Goal: Navigation & Orientation: Find specific page/section

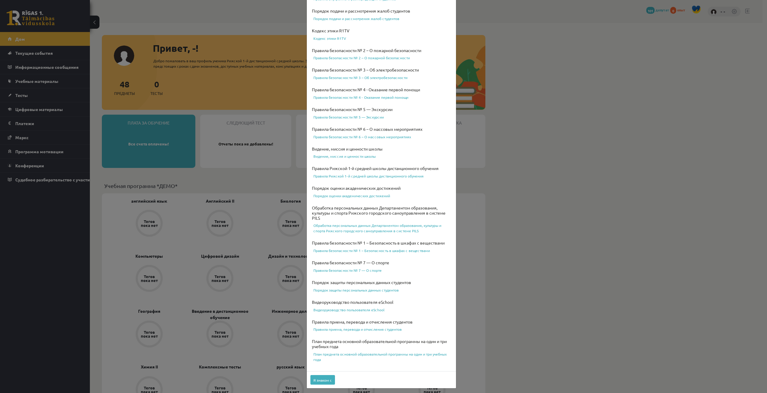
scroll to position [46, 0]
click at [322, 381] on button "Я знаком с" at bounding box center [322, 379] width 25 height 10
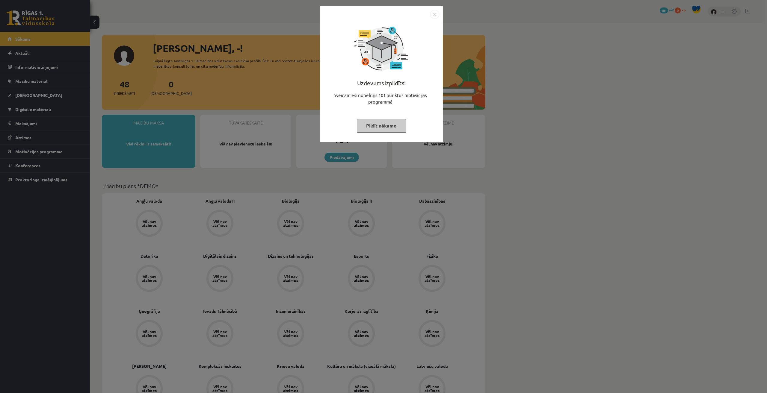
click at [434, 15] on img "Close" at bounding box center [434, 14] width 9 height 9
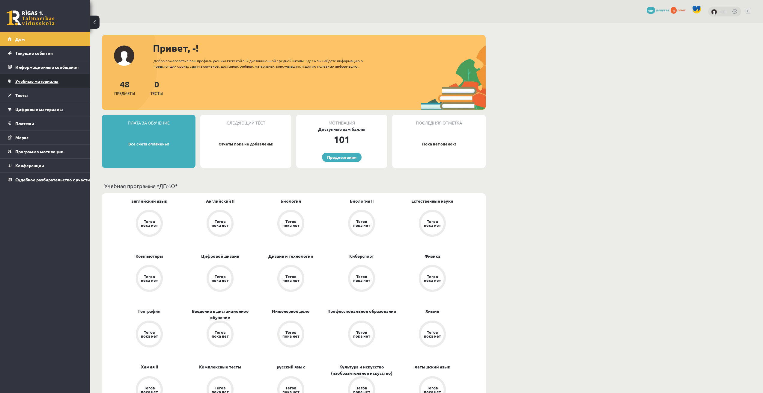
click at [47, 84] on link "Учебные материалы" at bounding box center [45, 81] width 75 height 14
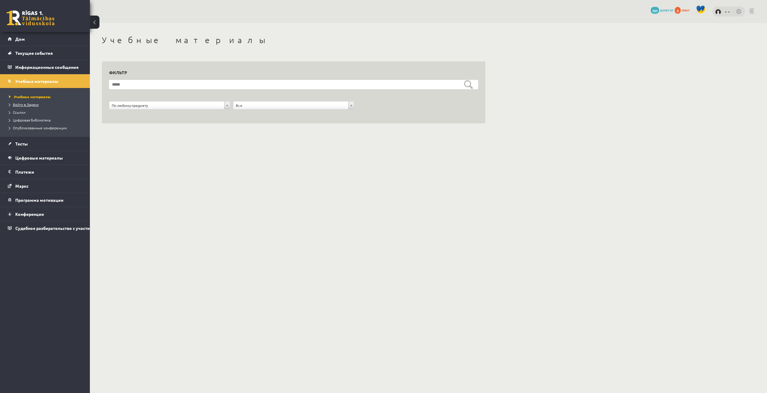
click at [29, 106] on font "Войти в Задачи" at bounding box center [26, 104] width 26 height 5
click at [33, 231] on link "Судебное разбирательство с участием [PERSON_NAME]" at bounding box center [45, 228] width 75 height 14
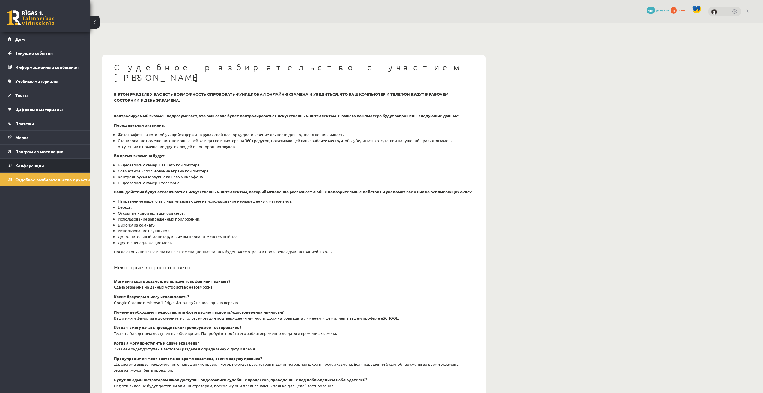
click at [43, 167] on font "Конференции" at bounding box center [29, 165] width 29 height 5
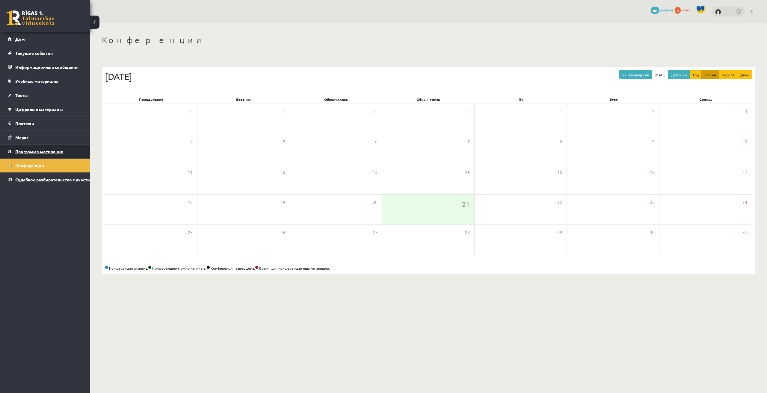
click at [49, 151] on font "Программа мотивации" at bounding box center [39, 151] width 48 height 5
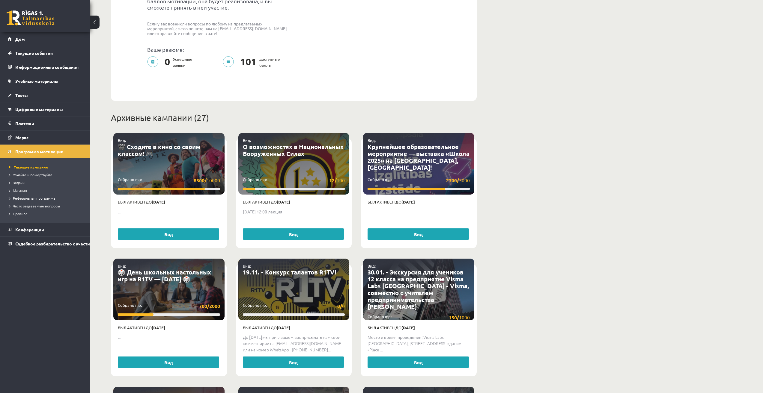
scroll to position [200, 0]
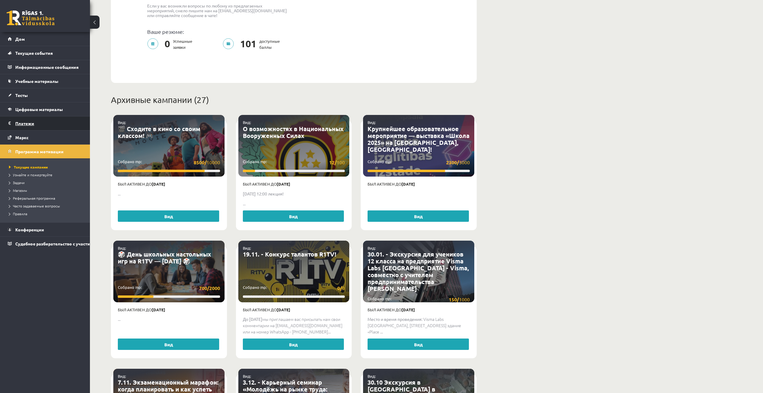
click at [32, 121] on font "Платежи" at bounding box center [24, 123] width 19 height 5
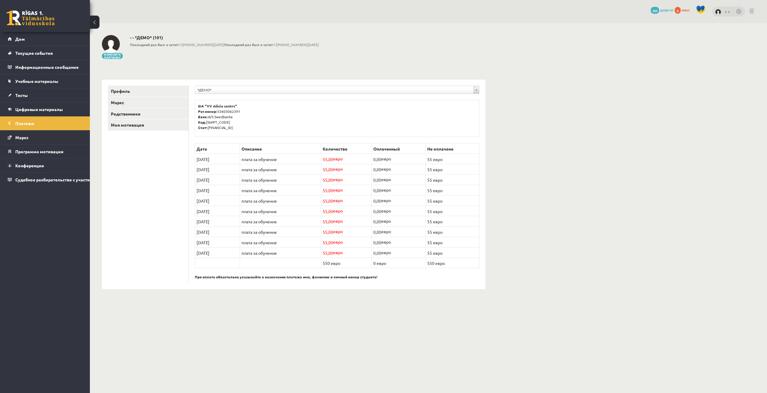
drag, startPoint x: 219, startPoint y: 158, endPoint x: 203, endPoint y: 159, distance: 16.2
click at [205, 159] on td "15/09/2025" at bounding box center [217, 159] width 45 height 10
click at [178, 159] on ul "Профиль Маркс Родственники Моя мотивация" at bounding box center [148, 185] width 81 height 198
click at [46, 108] on font "Цифровые материалы" at bounding box center [39, 109] width 48 height 5
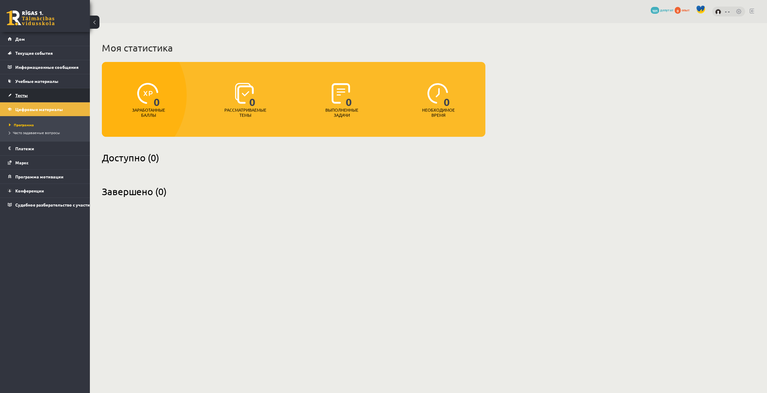
click at [56, 93] on link "Тесты" at bounding box center [45, 95] width 75 height 14
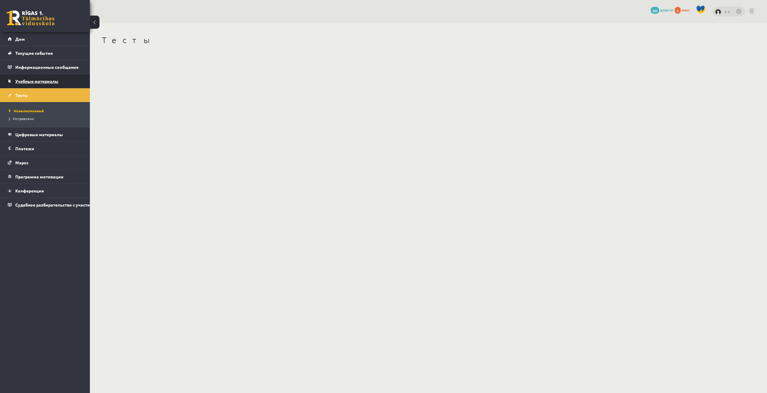
click at [53, 83] on font "Учебные материалы" at bounding box center [36, 81] width 43 height 5
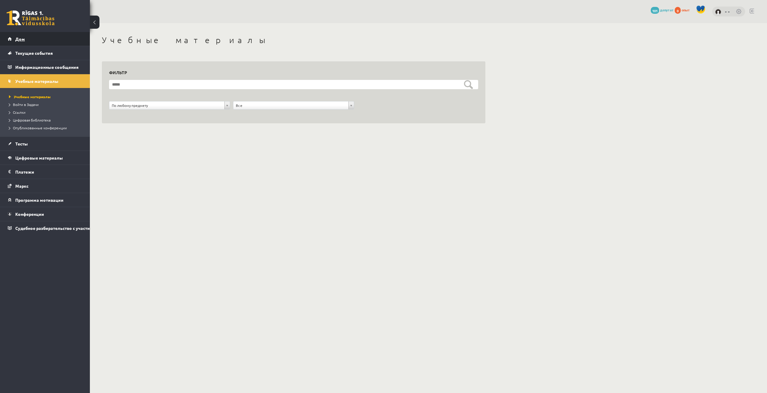
click at [28, 45] on link "Дом" at bounding box center [45, 39] width 75 height 14
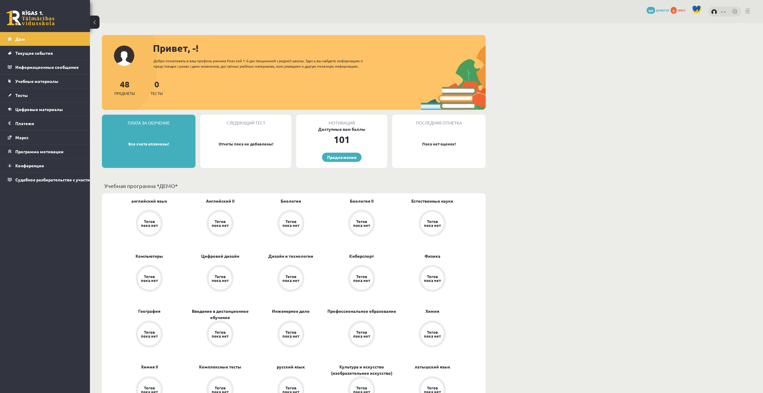
click at [711, 13] on div "- -" at bounding box center [724, 12] width 33 height 10
click at [714, 12] on img at bounding box center [714, 12] width 6 height 6
click at [723, 11] on font "- -" at bounding box center [723, 11] width 5 height 6
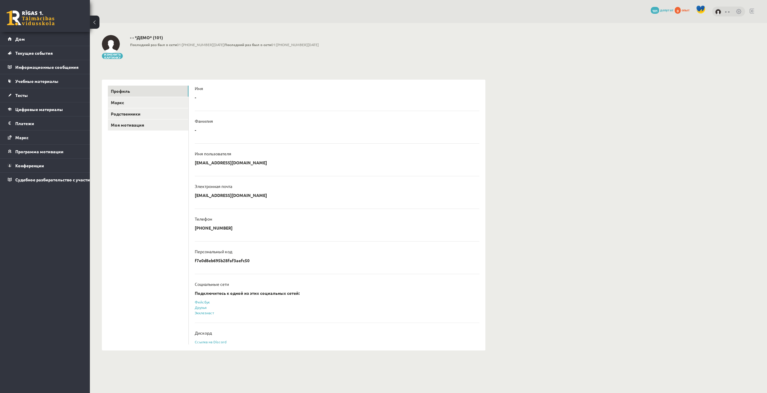
click at [197, 96] on div "- * ********* Отмена" at bounding box center [337, 99] width 285 height 9
click at [195, 96] on font "-" at bounding box center [195, 97] width 1 height 5
click at [236, 259] on font "f7e0d8eb695b28faf3aefc50" at bounding box center [222, 260] width 55 height 5
click at [239, 262] on font "f7e0d8eb695b28faf3aefc50" at bounding box center [222, 260] width 55 height 5
drag, startPoint x: 242, startPoint y: 262, endPoint x: 250, endPoint y: 261, distance: 7.2
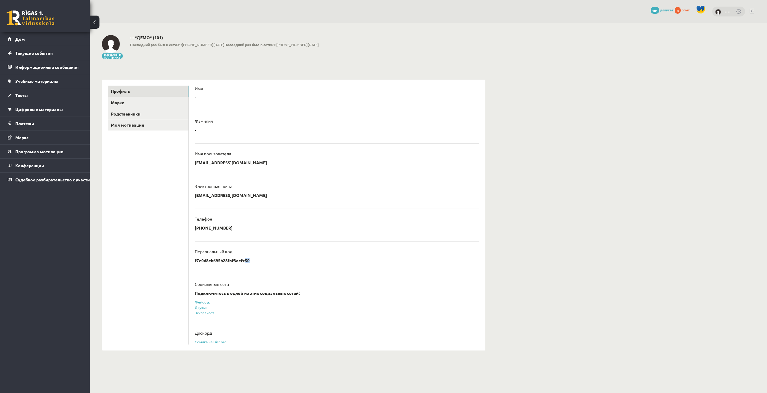
click at [249, 261] on font "f7e0d8eb695b28faf3aefc50" at bounding box center [222, 260] width 55 height 5
click at [130, 123] on font "Моя мотивация" at bounding box center [127, 124] width 33 height 5
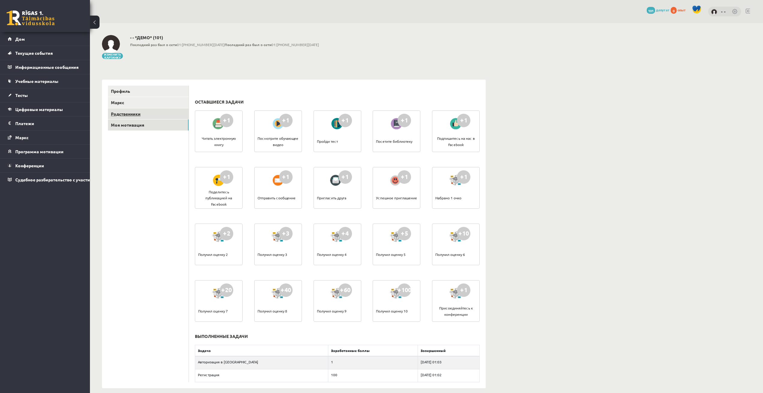
click at [136, 115] on font "Родственники" at bounding box center [126, 113] width 30 height 5
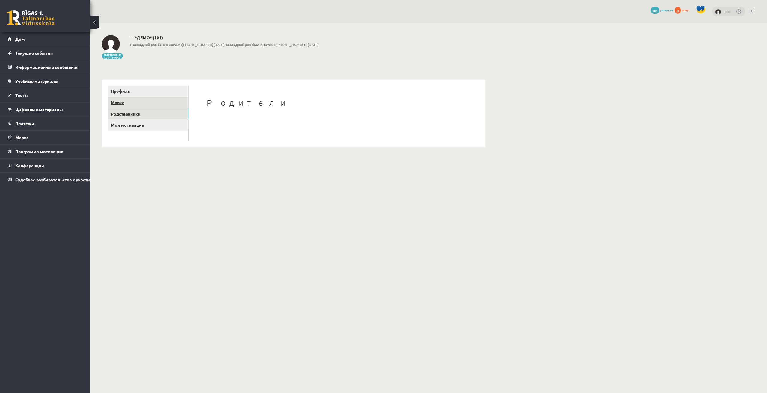
click at [140, 105] on link "Маркс" at bounding box center [148, 102] width 81 height 11
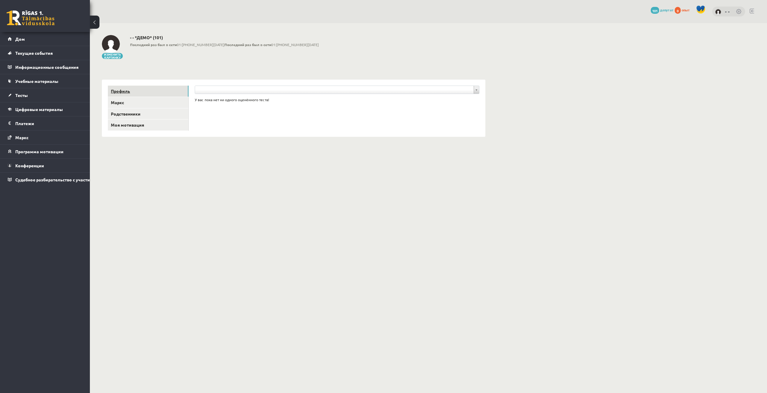
click at [134, 89] on link "Профиль" at bounding box center [148, 91] width 81 height 11
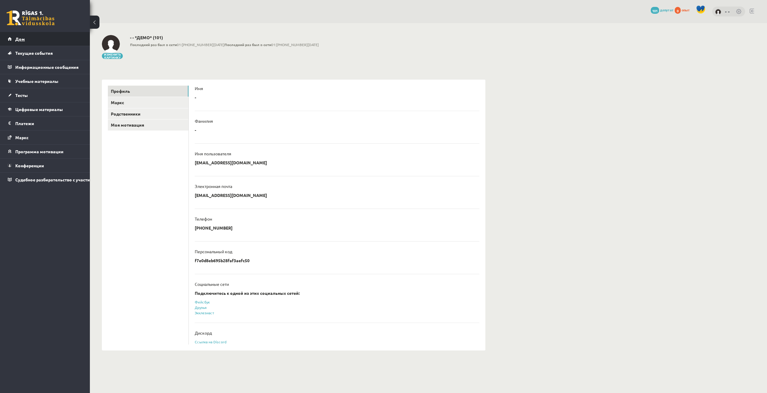
click at [28, 41] on link "Дом" at bounding box center [45, 39] width 75 height 14
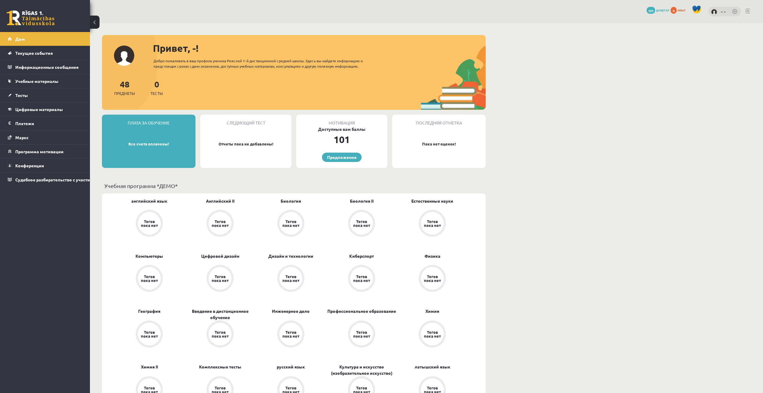
click at [25, 23] on link at bounding box center [31, 17] width 48 height 15
click at [715, 13] on img at bounding box center [714, 12] width 6 height 6
click at [697, 8] on span at bounding box center [696, 9] width 9 height 9
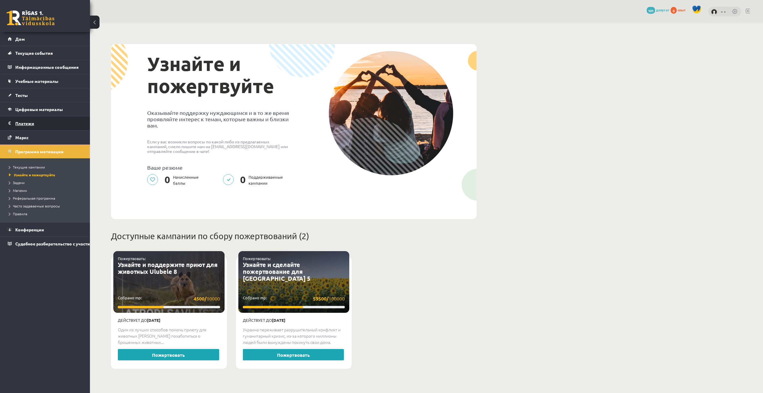
click at [26, 127] on legend "Платежи 0" at bounding box center [48, 124] width 67 height 14
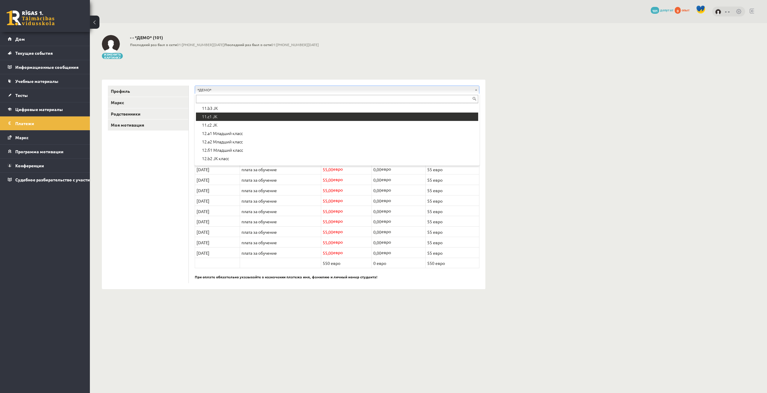
scroll to position [150, 0]
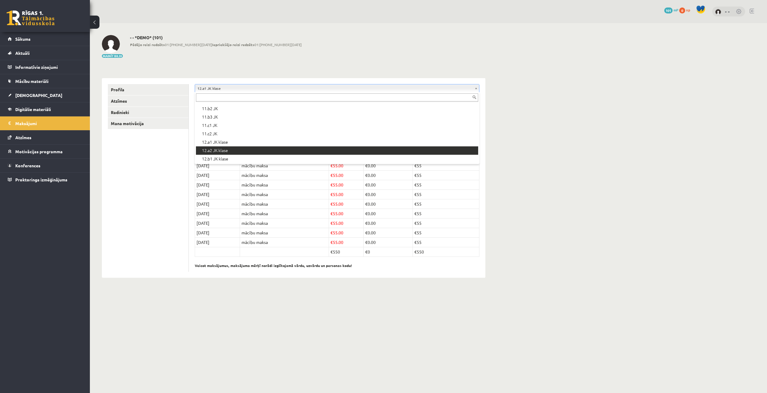
scroll to position [200, 0]
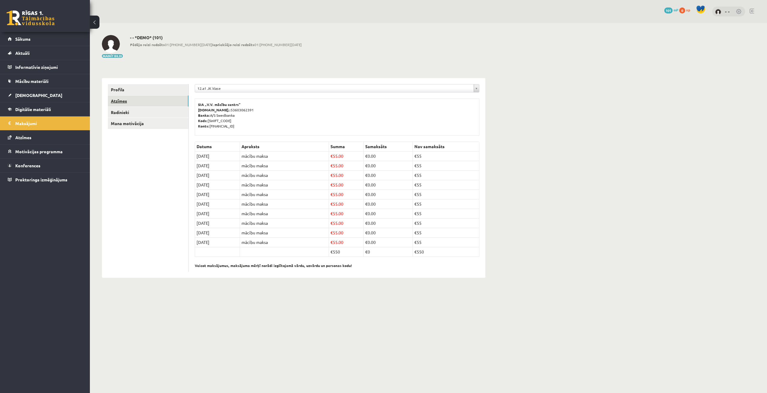
click at [142, 99] on link "Atzīmes" at bounding box center [148, 101] width 81 height 11
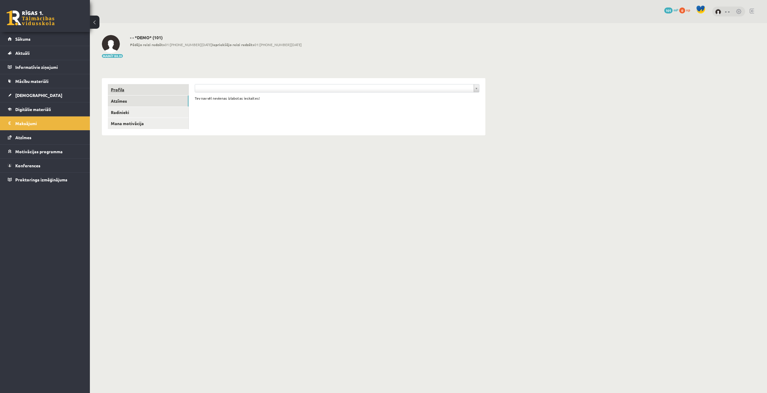
click at [120, 88] on link "Profils" at bounding box center [148, 89] width 81 height 11
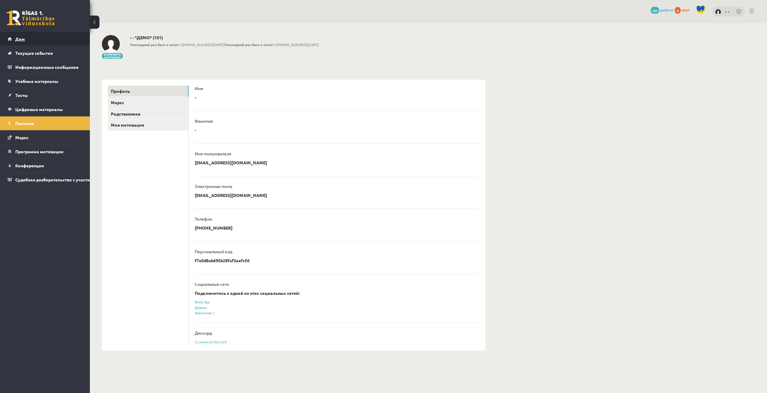
click at [20, 35] on link "Дом" at bounding box center [45, 39] width 75 height 14
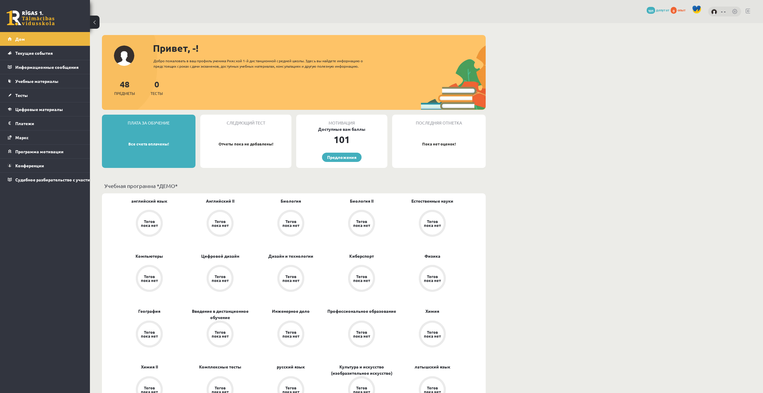
click at [23, 20] on link at bounding box center [31, 17] width 48 height 15
click at [345, 159] on font "Предложения" at bounding box center [341, 157] width 29 height 5
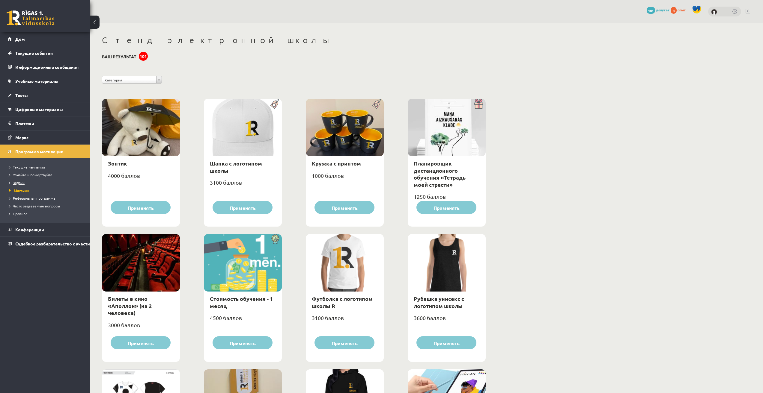
click at [20, 184] on font "Задачи" at bounding box center [19, 182] width 12 height 5
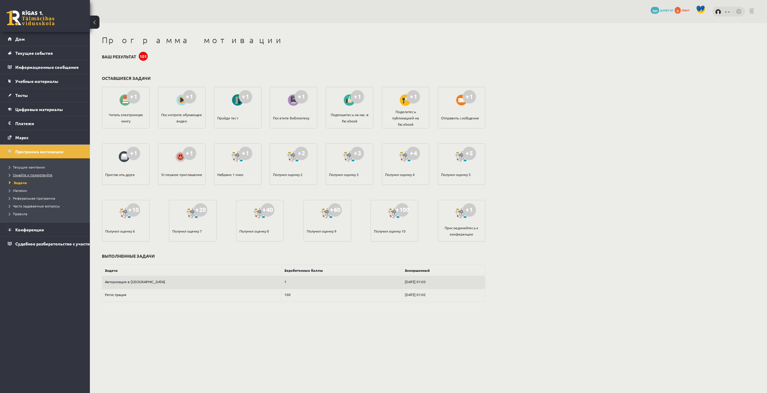
click at [26, 176] on font "Узнайте и пожертвуйте" at bounding box center [33, 175] width 40 height 5
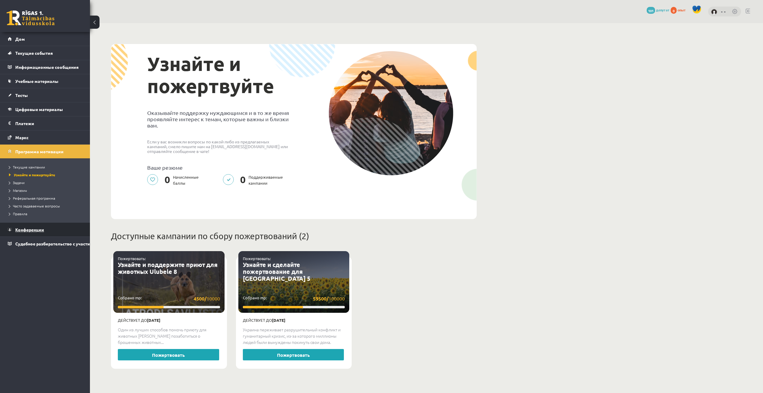
click at [28, 231] on font "Конференции" at bounding box center [29, 229] width 29 height 5
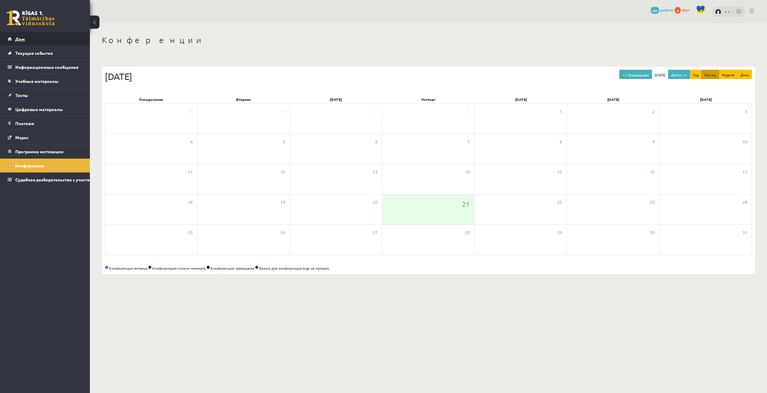
click at [27, 39] on link "Дом" at bounding box center [45, 39] width 75 height 14
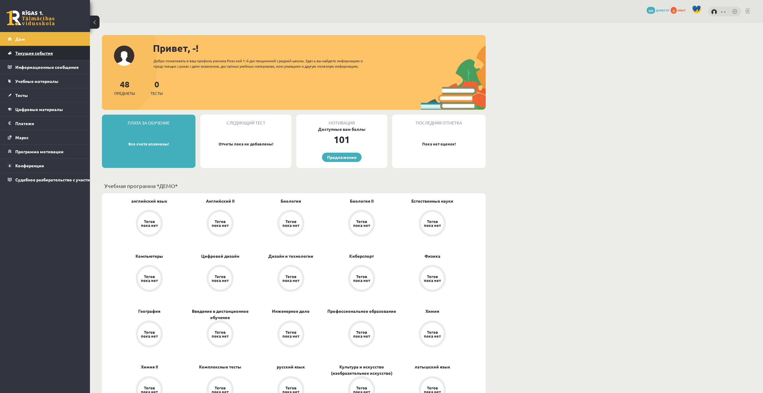
click at [19, 52] on font "Текущие события" at bounding box center [33, 52] width 37 height 5
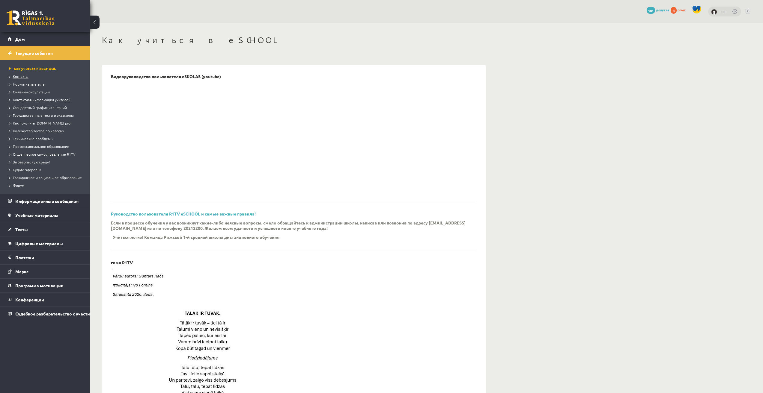
click at [18, 76] on font "Контакты" at bounding box center [21, 76] width 16 height 5
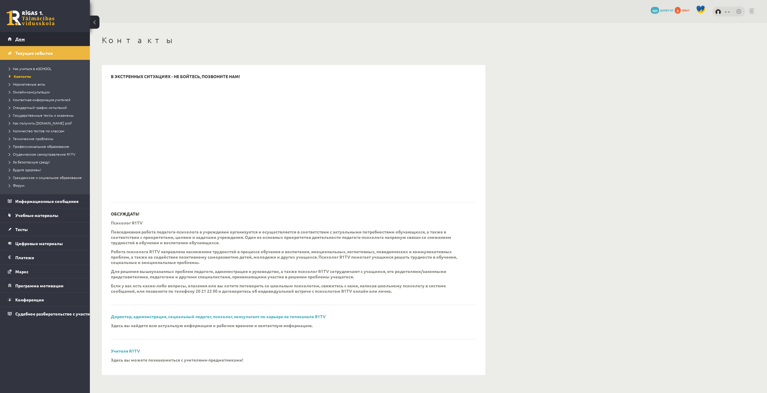
click at [19, 40] on font "Дом" at bounding box center [20, 38] width 10 height 5
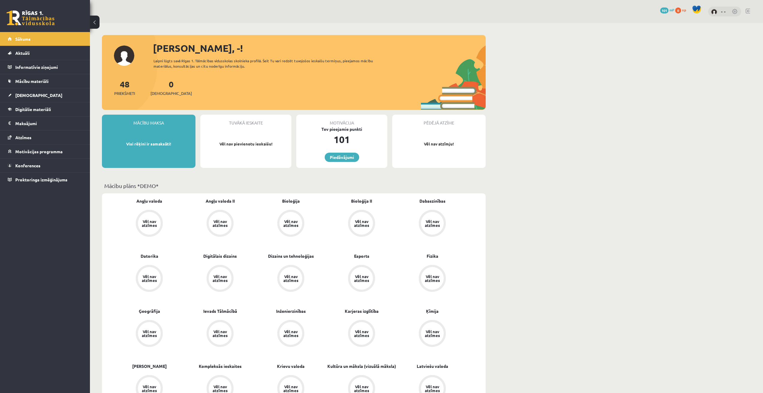
click at [664, 9] on span "101" at bounding box center [664, 10] width 8 height 6
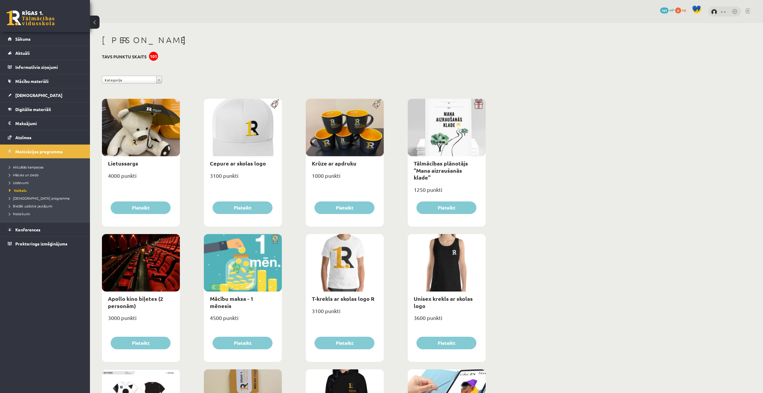
click at [734, 12] on link at bounding box center [735, 12] width 6 height 6
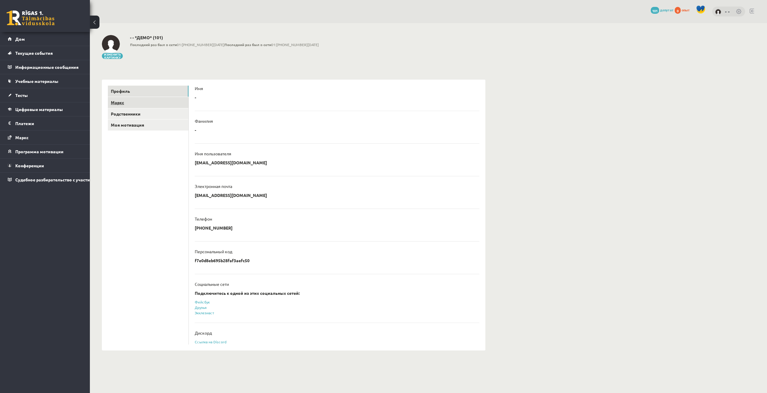
click at [136, 105] on link "Маркс" at bounding box center [148, 102] width 81 height 11
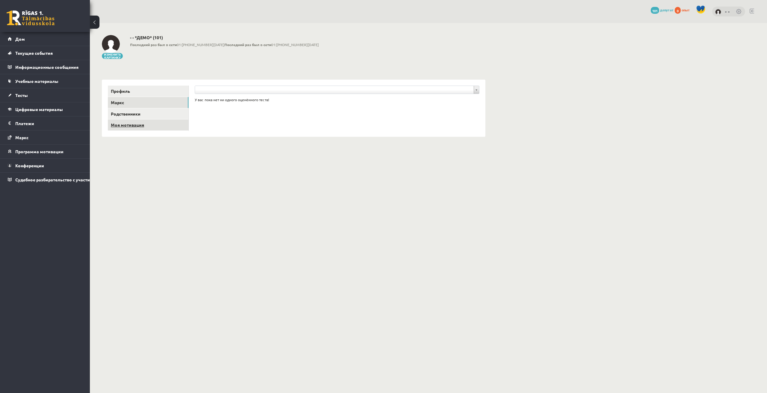
click at [133, 125] on font "Моя мотивация" at bounding box center [127, 124] width 33 height 5
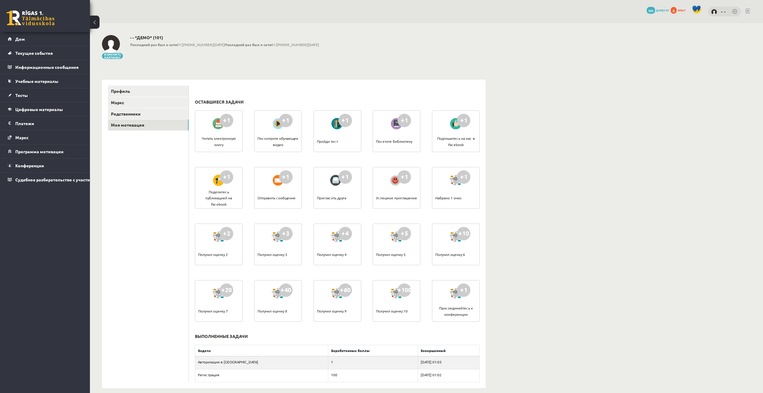
click at [220, 126] on div at bounding box center [218, 124] width 17 height 14
click at [155, 115] on link "Родственники" at bounding box center [148, 113] width 81 height 11
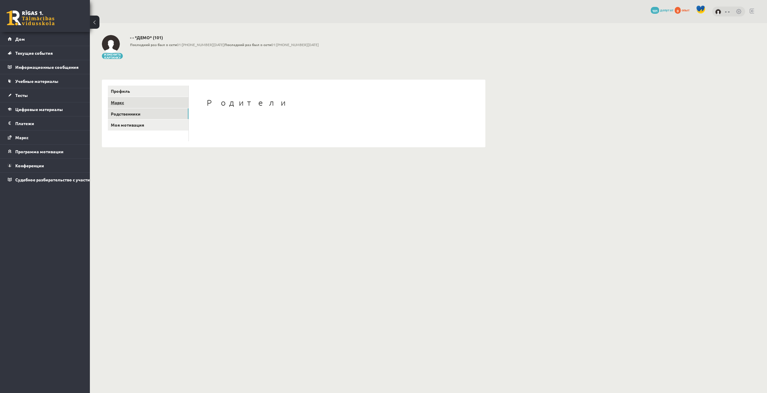
click at [155, 99] on link "Маркс" at bounding box center [148, 102] width 81 height 11
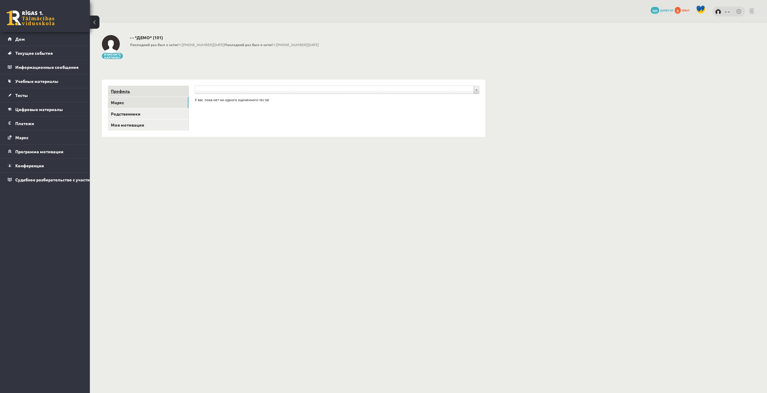
click at [157, 88] on link "Профиль" at bounding box center [148, 91] width 81 height 11
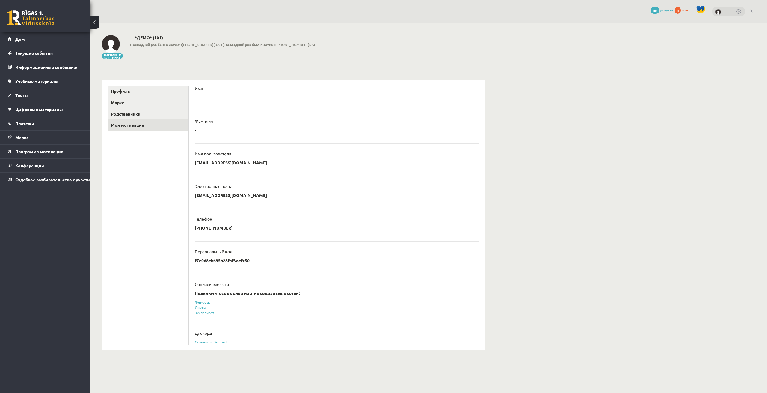
click at [156, 123] on link "Моя мотивация" at bounding box center [148, 125] width 81 height 11
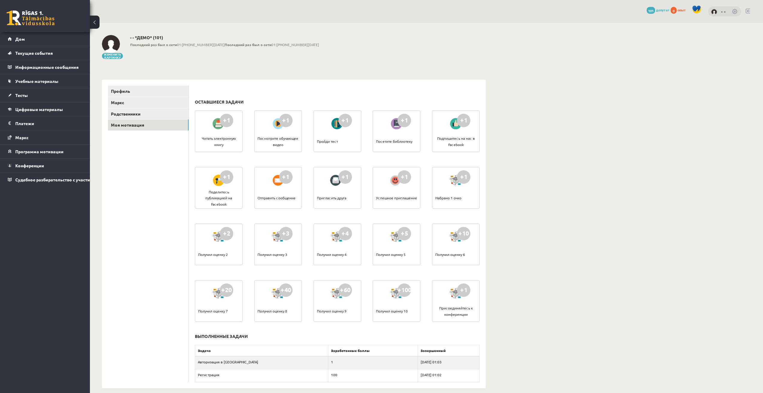
click at [326, 135] on div "Пройди тест" at bounding box center [327, 141] width 21 height 21
click at [330, 124] on div at bounding box center [337, 124] width 17 height 14
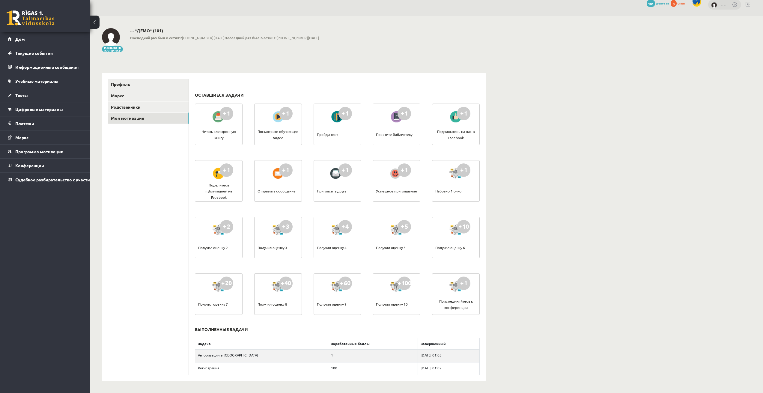
scroll to position [7, 0]
click at [104, 37] on img at bounding box center [111, 37] width 18 height 18
click at [93, 22] on button at bounding box center [95, 22] width 10 height 13
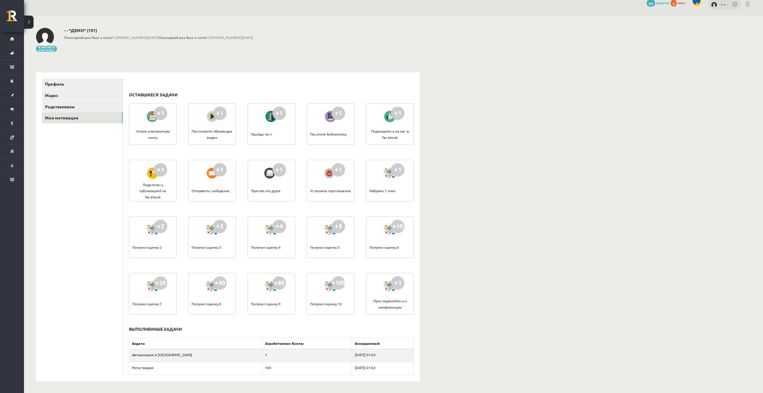
click at [31, 21] on button at bounding box center [29, 22] width 10 height 13
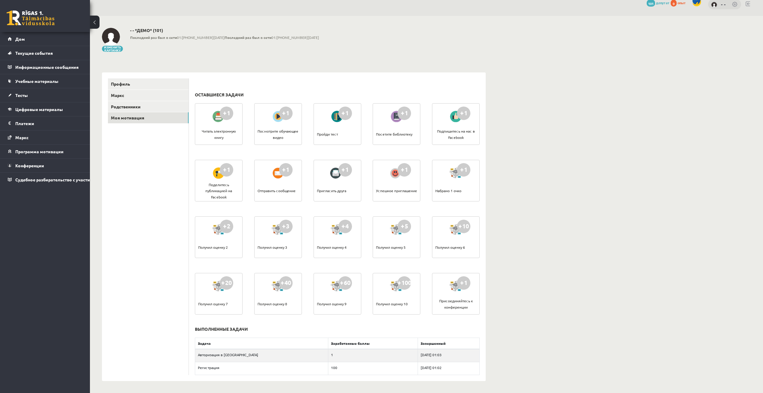
click at [9, 16] on link at bounding box center [31, 17] width 48 height 15
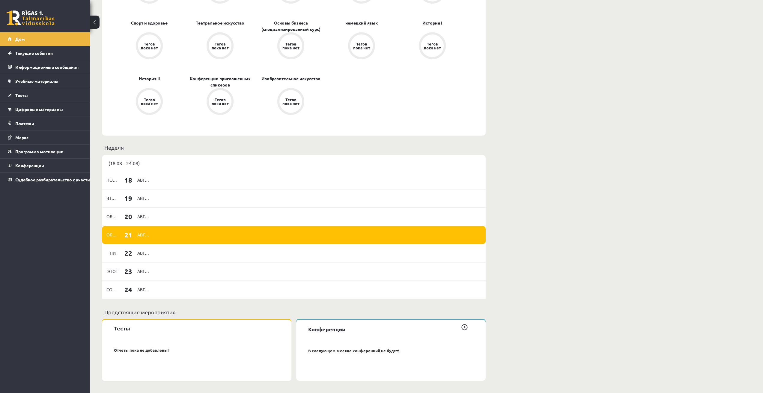
scroll to position [624, 0]
